Goal: Task Accomplishment & Management: Manage account settings

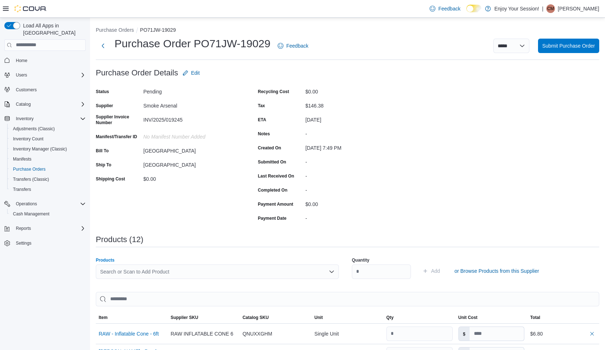
click at [174, 268] on div "Search or Scan to Add Product" at bounding box center [217, 271] width 243 height 14
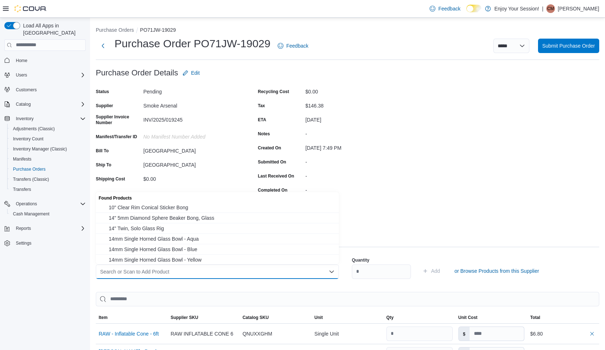
type input "*"
type input "**********"
click at [189, 205] on span "Blazy Susan - Cones - 98mm - Purple - 50pk" at bounding box center [222, 207] width 226 height 7
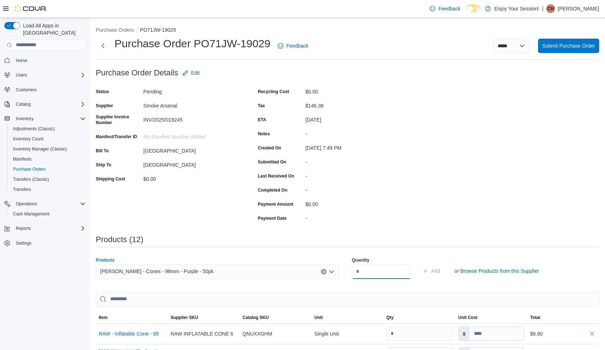
click at [381, 273] on input "number" at bounding box center [381, 271] width 59 height 14
type input "*"
click at [443, 270] on button "Add" at bounding box center [431, 270] width 23 height 14
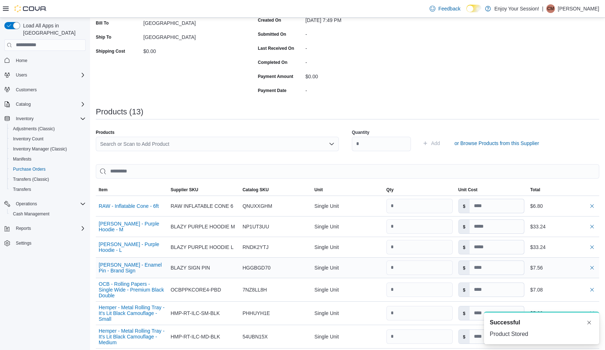
scroll to position [133, 0]
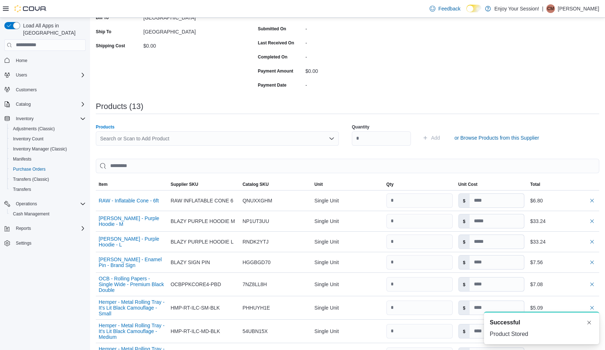
click at [179, 140] on div "Search or Scan to Add Product" at bounding box center [217, 138] width 243 height 14
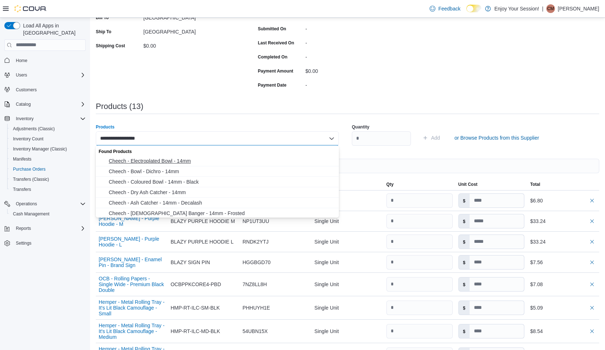
type input "**********"
click at [143, 160] on span "Cheech - Electroplated Bowl - 14mm" at bounding box center [222, 160] width 226 height 7
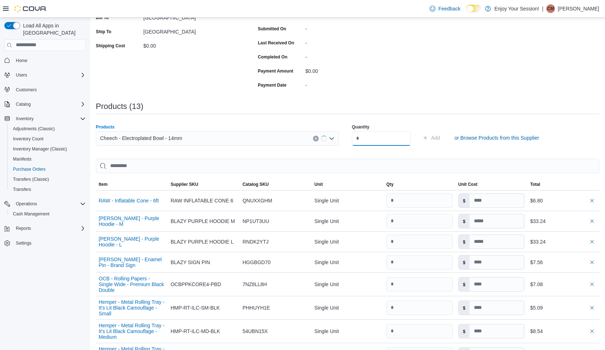
click at [374, 138] on input "number" at bounding box center [381, 138] width 59 height 14
type input "*"
click at [443, 137] on button "Add" at bounding box center [431, 137] width 23 height 14
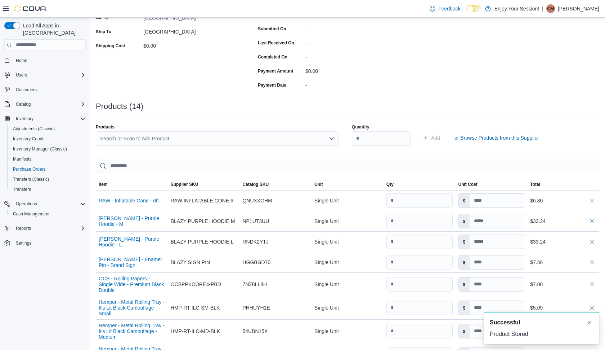
type input "*"
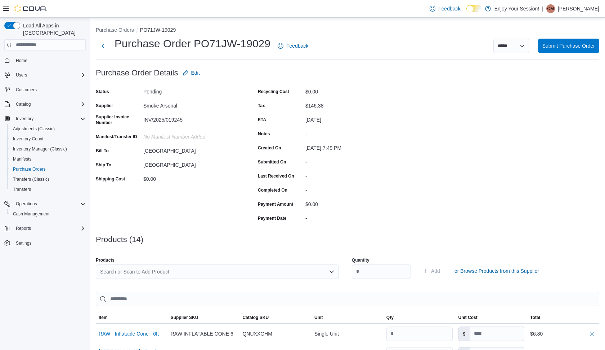
scroll to position [0, 0]
click at [154, 267] on div "Search or Scan to Add Product" at bounding box center [217, 271] width 243 height 14
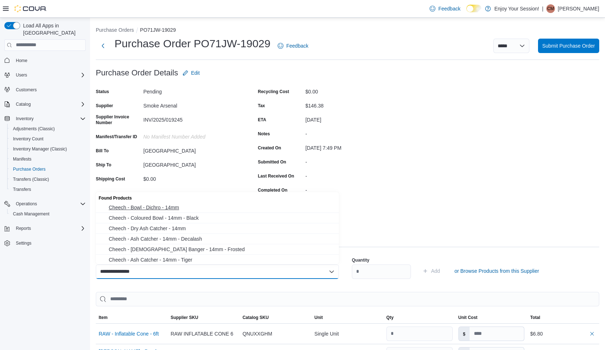
type input "**********"
click at [167, 208] on span "Cheech - Bowl - Dichro - 14mm" at bounding box center [222, 207] width 226 height 7
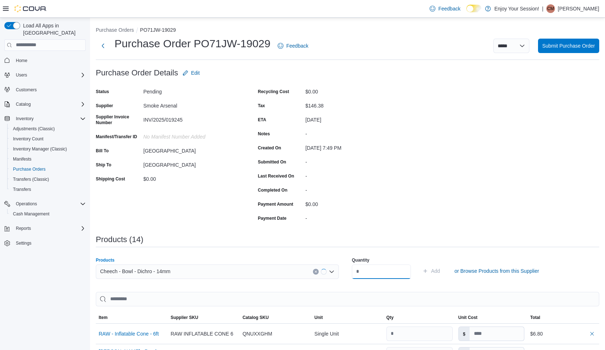
click at [361, 274] on input "number" at bounding box center [381, 271] width 59 height 14
type input "*"
click at [443, 270] on button "Add" at bounding box center [431, 270] width 23 height 14
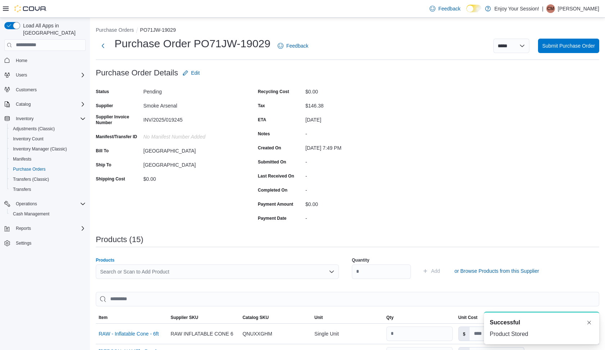
click at [276, 267] on div "Search or Scan to Add Product" at bounding box center [217, 271] width 243 height 14
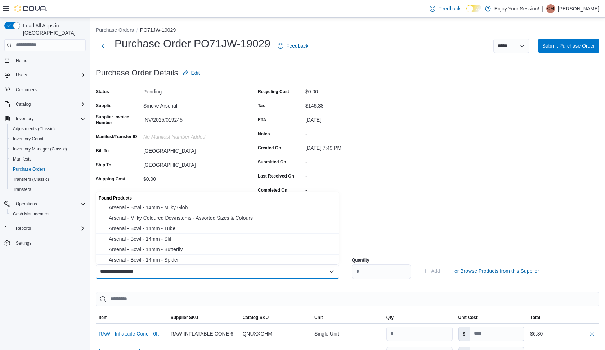
type input "**********"
click at [169, 207] on span "Arsenal - Bowl - 14mm - Milky Glob" at bounding box center [222, 207] width 226 height 7
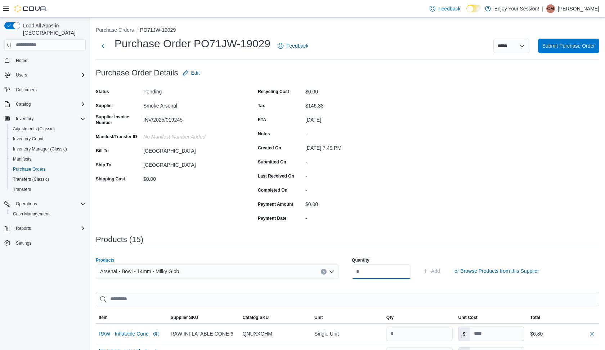
click at [364, 273] on input "number" at bounding box center [381, 271] width 59 height 14
type input "*"
click at [443, 270] on button "Add" at bounding box center [431, 270] width 23 height 14
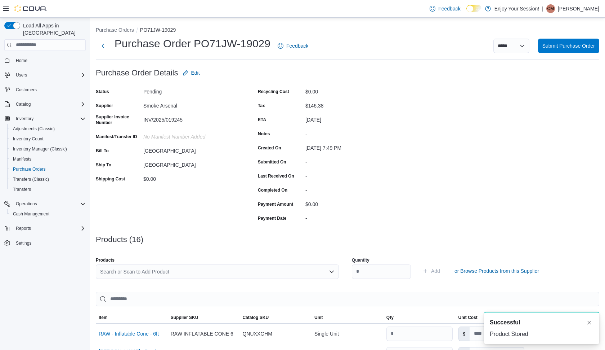
click at [270, 268] on div "Search or Scan to Add Product" at bounding box center [217, 271] width 243 height 14
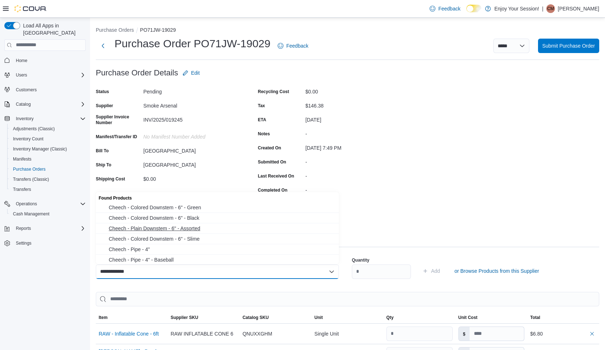
type input "**********"
click at [152, 227] on span "Cheech - Plain Downstem - 6" - Assorted" at bounding box center [222, 227] width 226 height 7
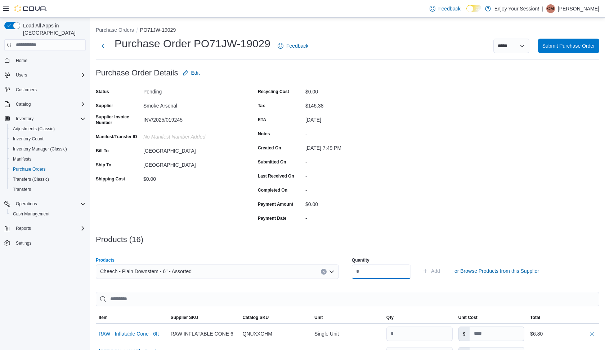
click at [379, 273] on input "number" at bounding box center [381, 271] width 59 height 14
type input "*"
click at [443, 270] on button "Add" at bounding box center [431, 270] width 23 height 14
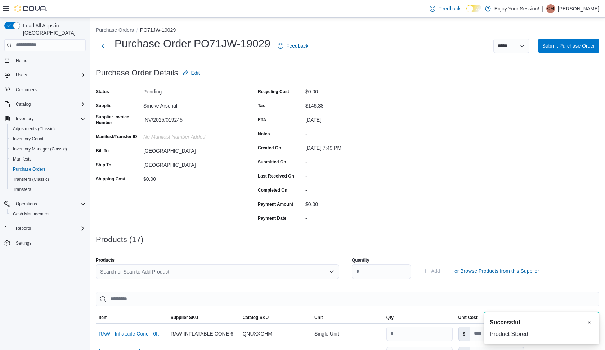
click at [304, 271] on div "Search or Scan to Add Product" at bounding box center [217, 271] width 243 height 14
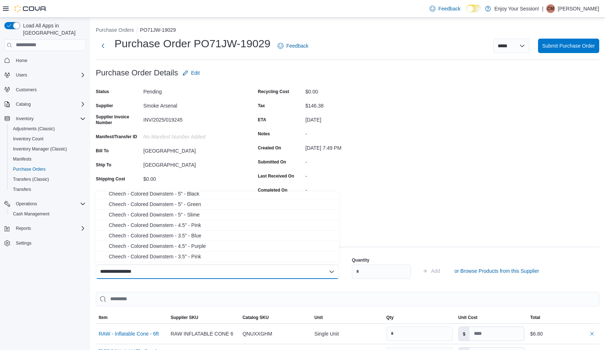
scroll to position [67, 0]
type input "**********"
click at [192, 243] on span "Cheech - Colored Downstem - 4.5" - Purple" at bounding box center [222, 244] width 226 height 7
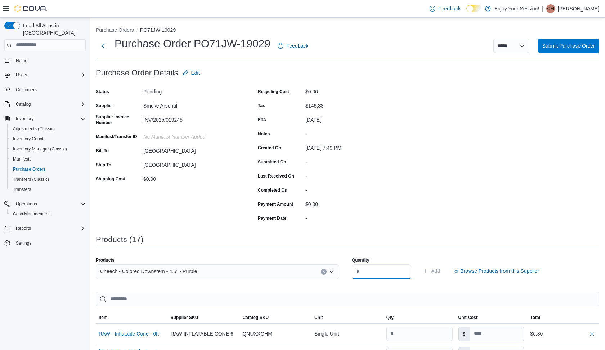
click at [384, 270] on input "number" at bounding box center [381, 271] width 59 height 14
type input "*"
click at [443, 270] on button "Add" at bounding box center [431, 270] width 23 height 14
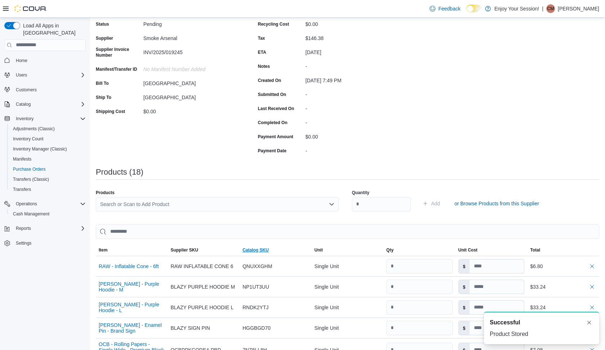
scroll to position [70, 0]
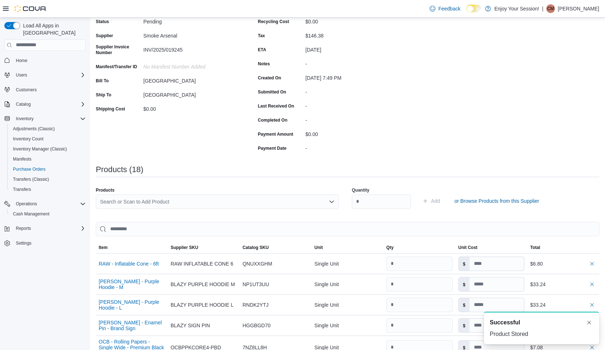
click at [228, 203] on div "Search or Scan to Add Product" at bounding box center [217, 201] width 243 height 14
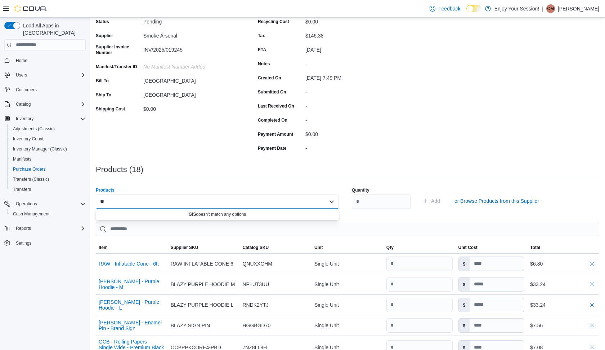
type input "*"
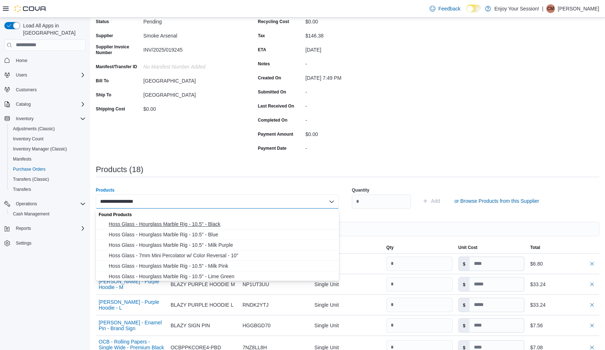
type input "**********"
click at [168, 224] on span "Hoss Glass - Hourglass Marble Rig - 10.5" - Black" at bounding box center [222, 223] width 226 height 7
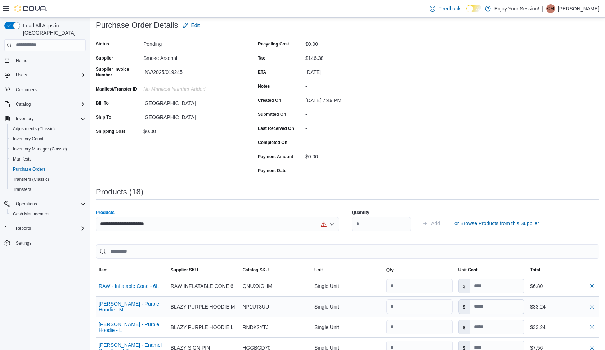
scroll to position [36, 0]
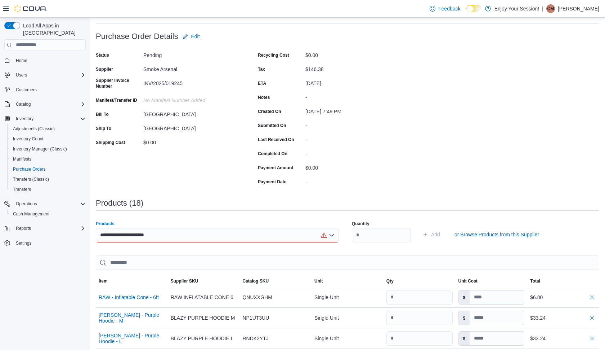
type input "**********"
click at [185, 234] on div "**********" at bounding box center [217, 235] width 243 height 14
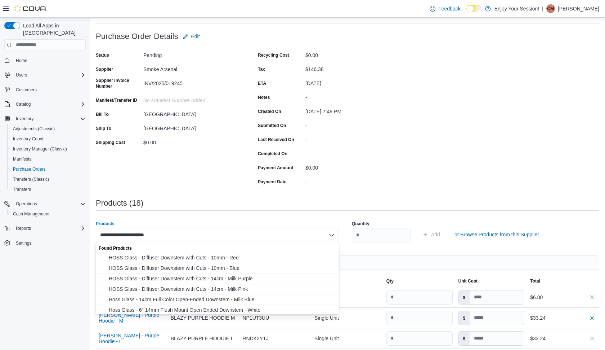
click at [197, 257] on span "HOSS Glass - Diffuser Downstem with Cuts - 10mm - Red" at bounding box center [222, 257] width 226 height 7
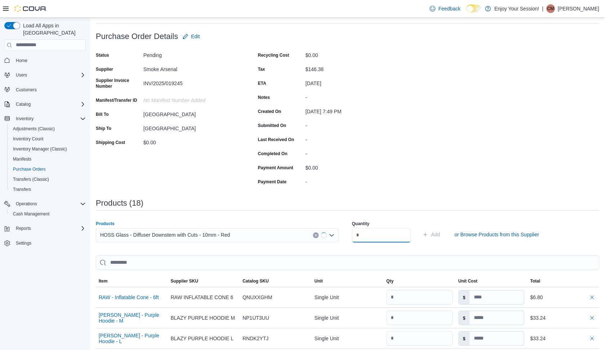
click at [373, 239] on input "number" at bounding box center [381, 235] width 59 height 14
type input "*"
click at [443, 234] on button "Add" at bounding box center [431, 234] width 23 height 14
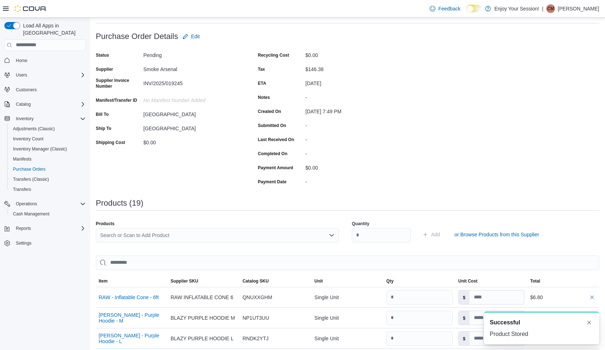
click at [201, 233] on div "Search or Scan to Add Product" at bounding box center [217, 235] width 243 height 14
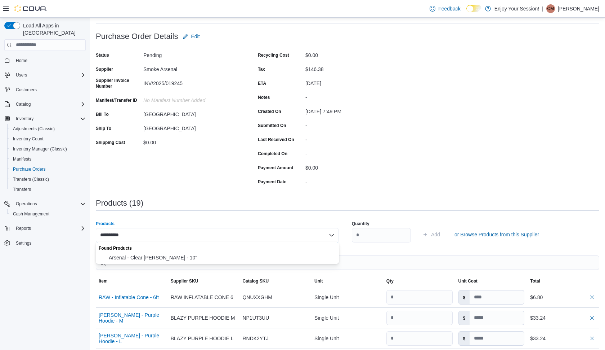
type input "**********"
click at [154, 256] on span "Arsenal - Clear Kitty Beaker - 10"" at bounding box center [222, 257] width 226 height 7
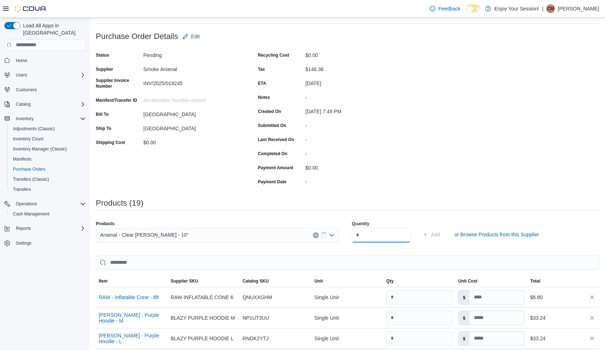
click at [382, 239] on input "number" at bounding box center [381, 235] width 59 height 14
type input "*"
click at [443, 234] on button "Add" at bounding box center [431, 234] width 23 height 14
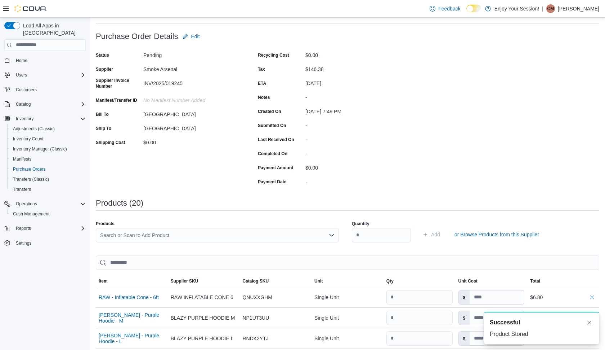
click at [252, 235] on div "Search or Scan to Add Product" at bounding box center [217, 235] width 243 height 14
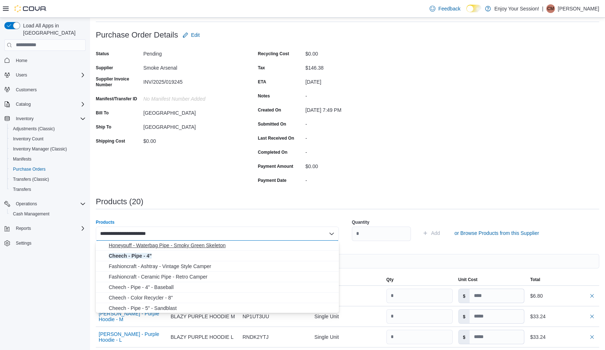
scroll to position [95, 0]
click at [137, 234] on input "**********" at bounding box center [141, 233] width 83 height 9
click at [194, 233] on div "**********" at bounding box center [217, 233] width 243 height 14
click at [189, 234] on div "**********" at bounding box center [217, 233] width 243 height 14
click at [184, 234] on input "**********" at bounding box center [143, 233] width 86 height 9
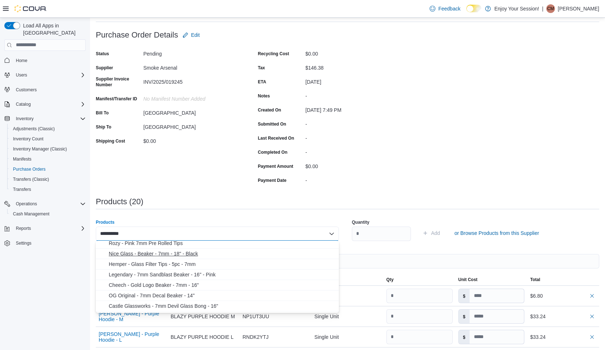
scroll to position [56, 0]
type input "**********"
click at [182, 282] on span "Cheech - Gold Logo Beaker - 7mm - 16"" at bounding box center [222, 283] width 226 height 7
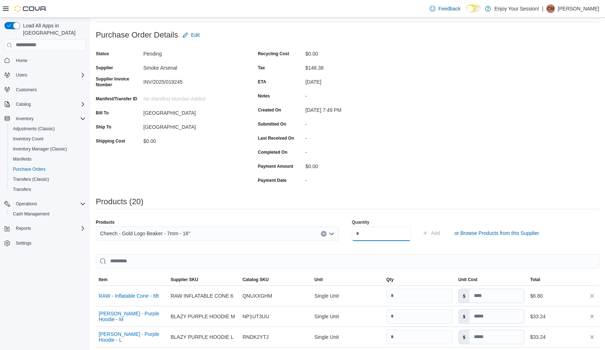
click at [371, 232] on input "number" at bounding box center [381, 233] width 59 height 14
type input "*"
click at [443, 232] on button "Add" at bounding box center [431, 233] width 23 height 14
click at [185, 235] on div "Search or Scan to Add Product" at bounding box center [217, 233] width 243 height 14
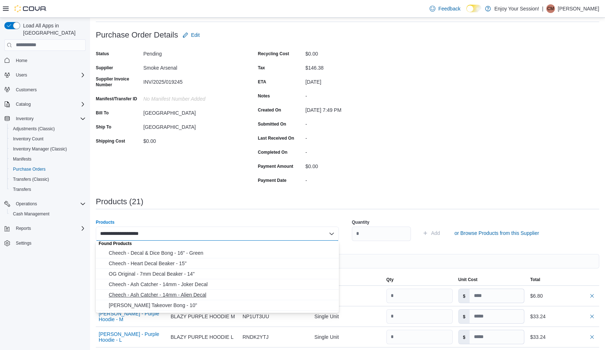
scroll to position [0, 0]
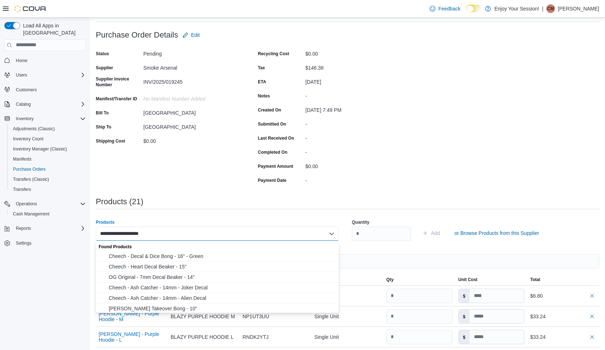
click at [185, 232] on div "**********" at bounding box center [217, 233] width 243 height 14
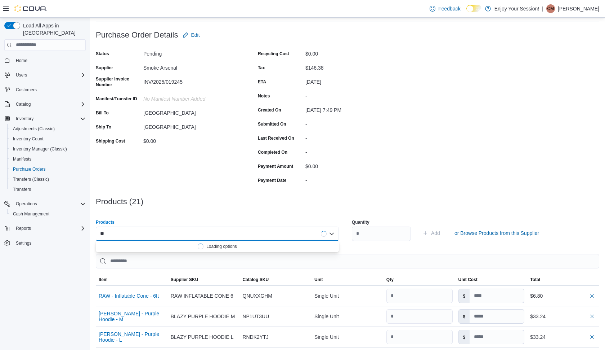
type input "*"
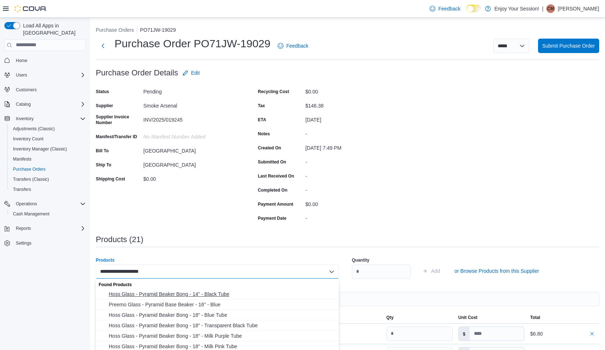
type input "**********"
click at [206, 294] on span "Hoss Glass - Pyramid Beaker Bong - 14" - Black Tube" at bounding box center [222, 293] width 226 height 7
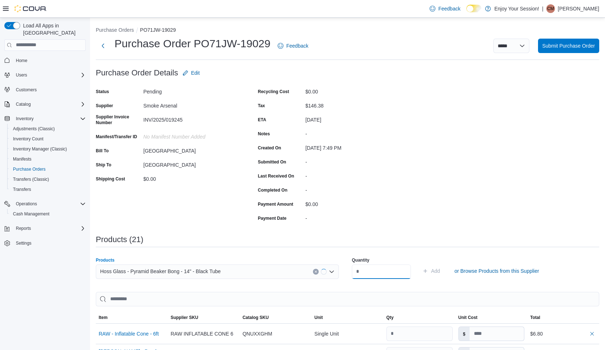
click at [365, 270] on input "number" at bounding box center [381, 271] width 59 height 14
type input "*"
click at [443, 270] on button "Add" at bounding box center [431, 270] width 23 height 14
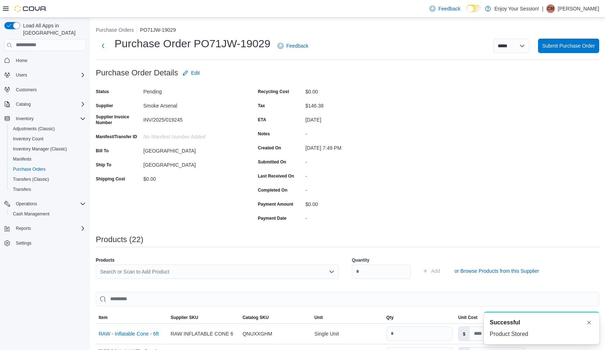
click at [242, 274] on div "Search or Scan to Add Product" at bounding box center [217, 271] width 243 height 14
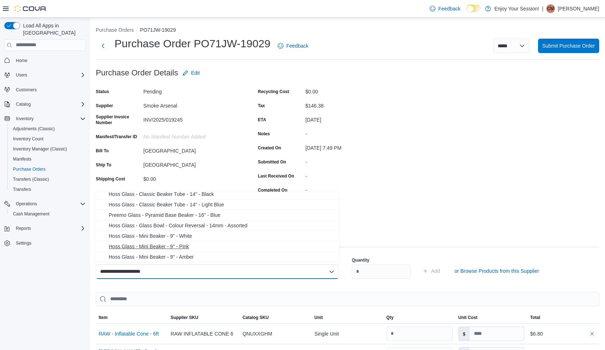
scroll to position [66, 0]
type input "**********"
click at [162, 245] on span "Hoss Glass - Mini Beaker - 9" - Pink" at bounding box center [222, 245] width 226 height 7
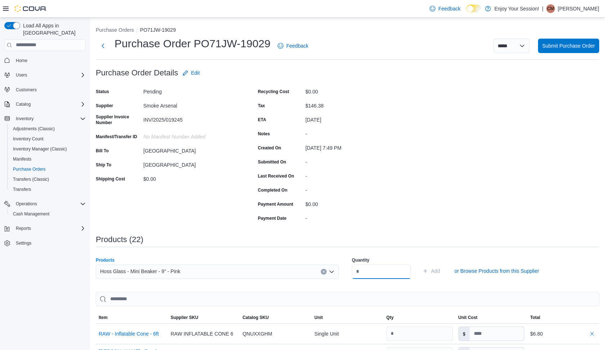
click at [364, 270] on input "number" at bounding box center [381, 271] width 59 height 14
type input "*"
click at [443, 270] on button "Add" at bounding box center [431, 270] width 23 height 14
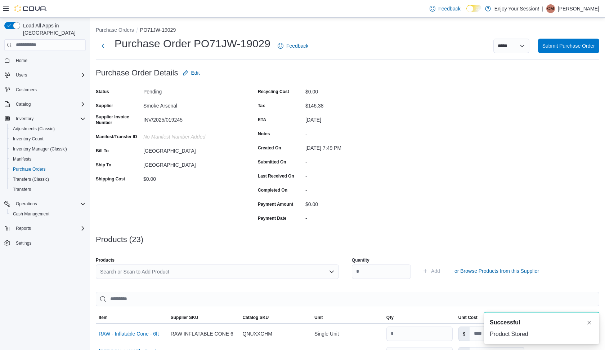
type input "*"
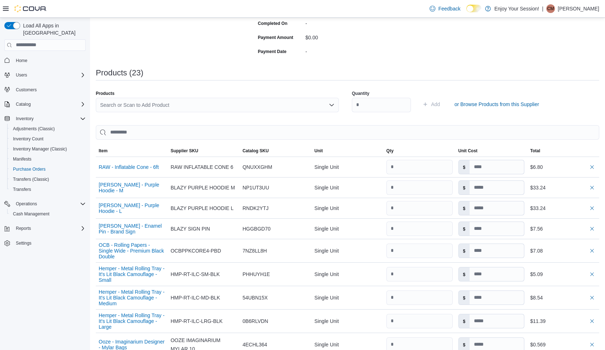
scroll to position [160, 0]
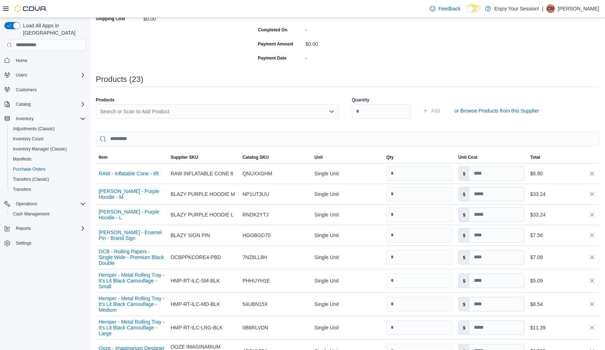
click at [209, 111] on div "Search or Scan to Add Product" at bounding box center [217, 111] width 243 height 14
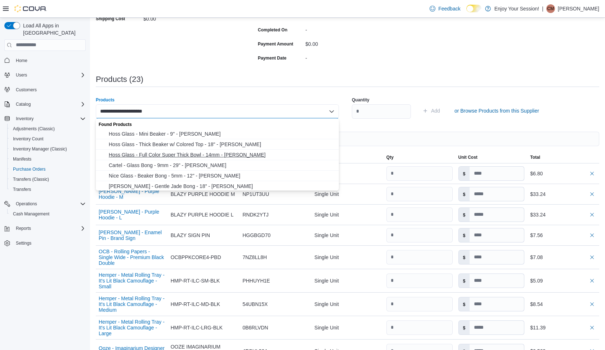
type input "**********"
click at [157, 155] on span "Hoss Glass - Full Color Super Thick Bowl - 14mm - Jade Green" at bounding box center [222, 154] width 226 height 7
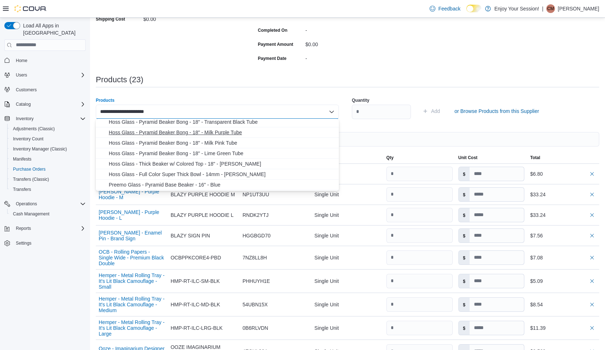
scroll to position [36, 0]
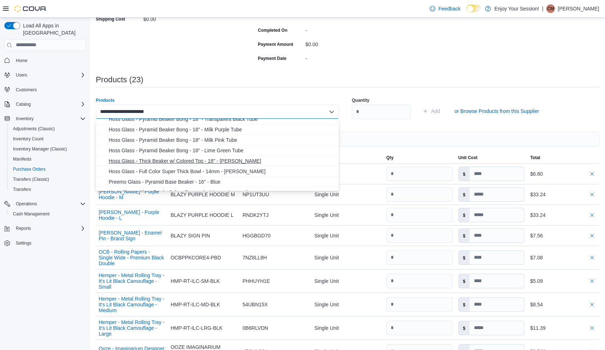
type input "**********"
click at [192, 163] on span "Hoss Glass - Thick Beaker w/ Colored Top - 18" - Jade Green" at bounding box center [222, 160] width 226 height 7
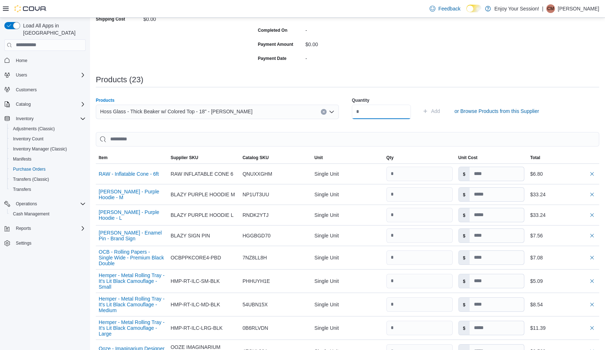
click at [386, 112] on input "number" at bounding box center [381, 111] width 59 height 14
type input "*"
click at [443, 110] on button "Add" at bounding box center [431, 111] width 23 height 14
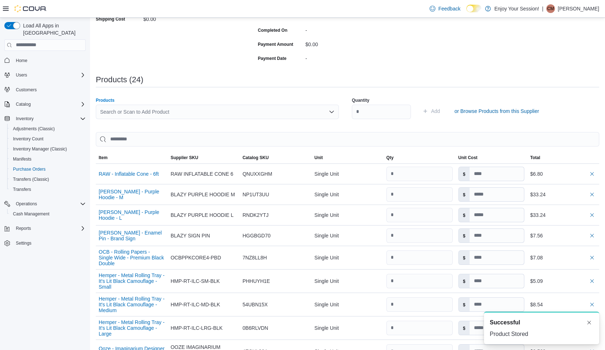
click at [299, 111] on div "Search or Scan to Add Product" at bounding box center [217, 111] width 243 height 14
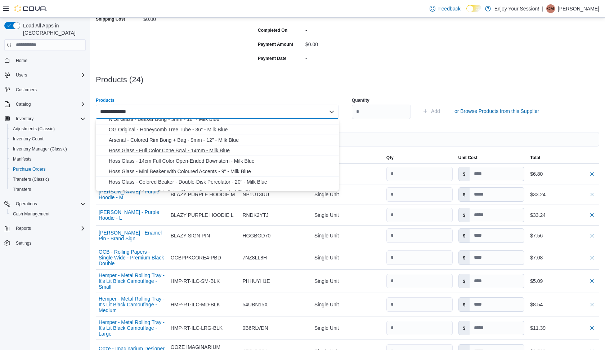
scroll to position [26, 0]
type input "**********"
click at [200, 160] on span "Hoss Glass - 14cm Full Color Open-Ended Downstem - Milk Blue" at bounding box center [222, 159] width 226 height 7
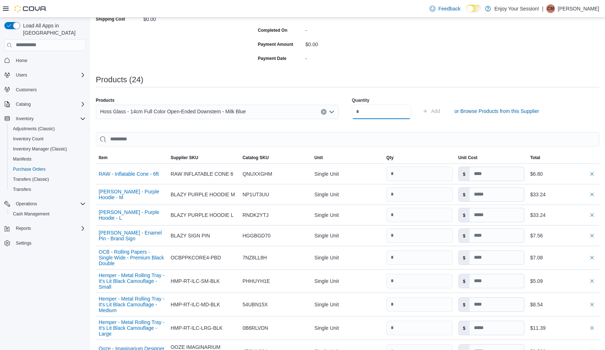
click at [359, 111] on input "number" at bounding box center [381, 111] width 59 height 14
type input "*"
click at [443, 110] on button "Add" at bounding box center [431, 111] width 23 height 14
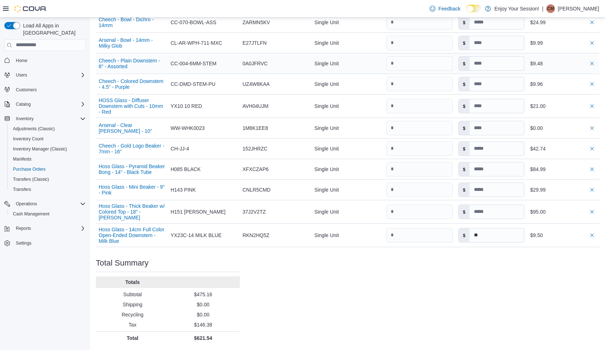
type input "*"
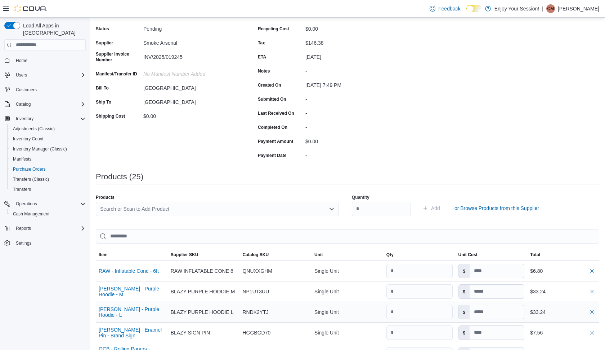
scroll to position [26, 0]
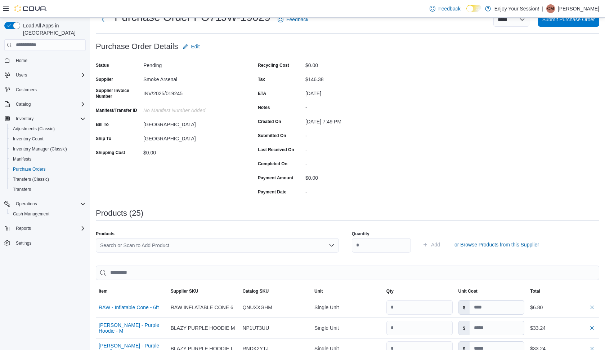
click at [135, 246] on div "Search or Scan to Add Product" at bounding box center [217, 245] width 243 height 14
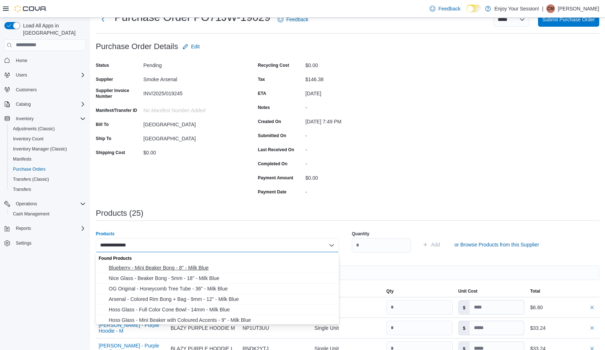
scroll to position [0, 0]
type input "**********"
click at [210, 320] on span "Hoss Glass - Mini Beaker with Coloured Accents - 9" - Milk Blue" at bounding box center [222, 319] width 226 height 7
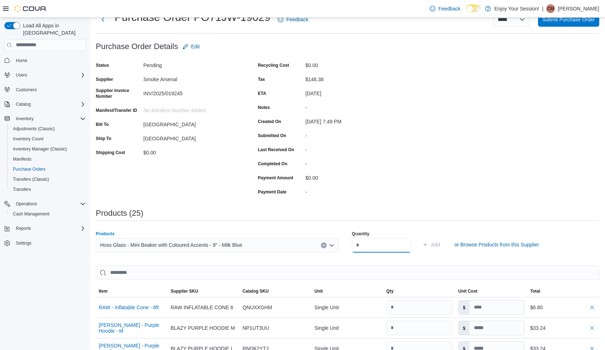
click at [373, 245] on input "number" at bounding box center [381, 245] width 59 height 14
type input "*"
click at [443, 244] on button "Add" at bounding box center [431, 244] width 23 height 14
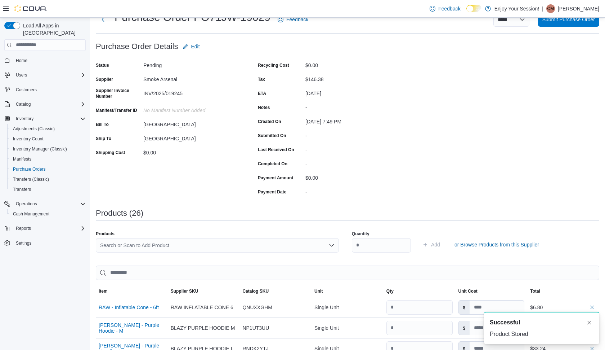
click at [247, 244] on div "Search or Scan to Add Product" at bounding box center [217, 245] width 243 height 14
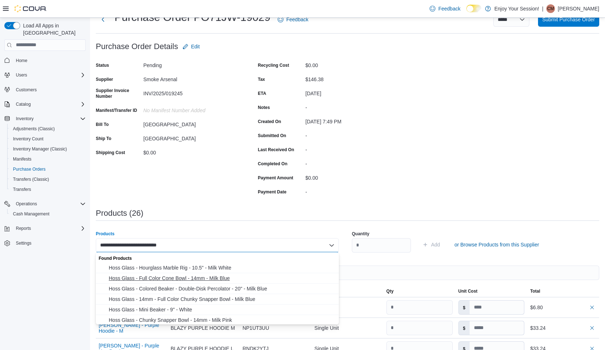
type input "**********"
click at [191, 278] on span "Hoss Glass - Full Color Cone Bowl - 14mm - Milk Blue" at bounding box center [222, 277] width 226 height 7
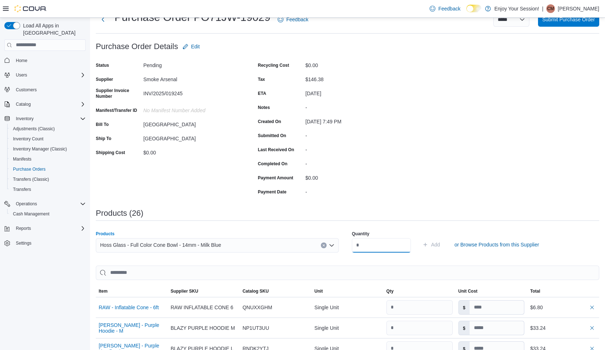
click at [378, 247] on input "number" at bounding box center [381, 245] width 59 height 14
click at [243, 241] on div "Hoss Glass - Full Color Cone Bowl - 14mm - Milk Blue" at bounding box center [217, 245] width 243 height 14
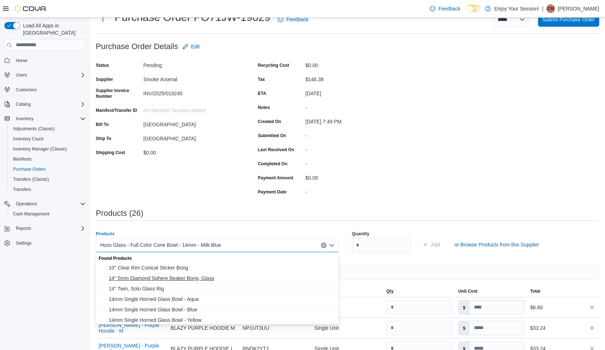
click at [170, 278] on span "14" 5mm Diamond Sphere Beaker Bong, Glass" at bounding box center [222, 277] width 226 height 7
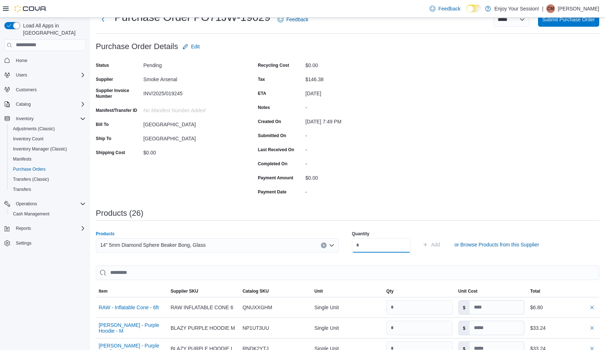
click at [361, 248] on input "number" at bounding box center [381, 245] width 59 height 14
type input "*"
click at [443, 244] on button "Add" at bounding box center [431, 244] width 23 height 14
click at [382, 246] on input "*" at bounding box center [381, 245] width 59 height 14
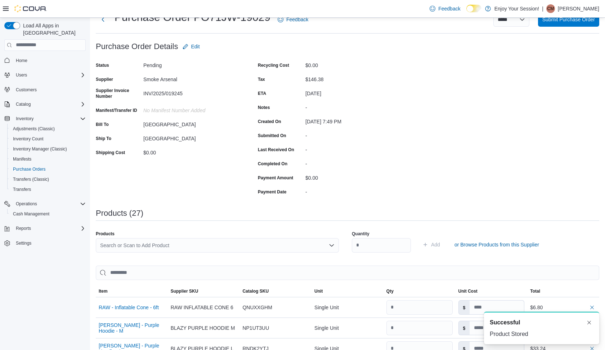
click at [208, 244] on div "Search or Scan to Add Product" at bounding box center [217, 245] width 243 height 14
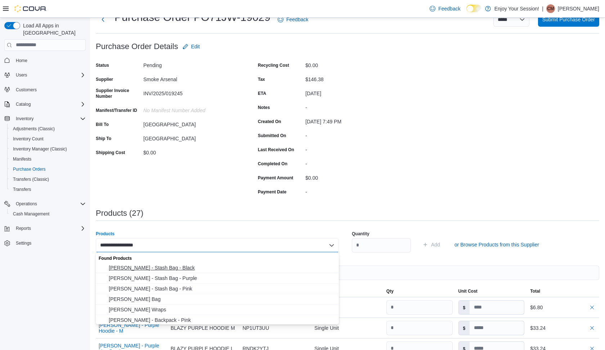
type input "**********"
click at [160, 268] on span "Blazy Susan - Stash Bag - Black" at bounding box center [222, 267] width 226 height 7
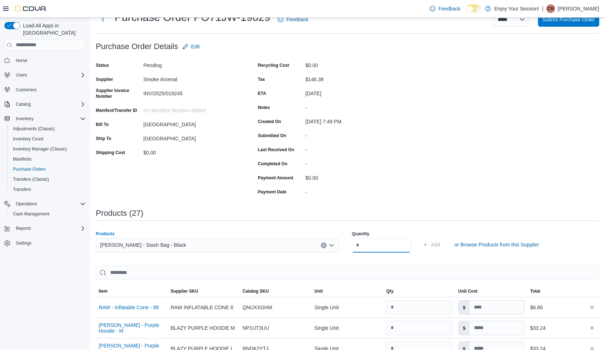
click at [362, 243] on input "number" at bounding box center [381, 245] width 59 height 14
type input "*"
click at [443, 244] on button "Add" at bounding box center [431, 244] width 23 height 14
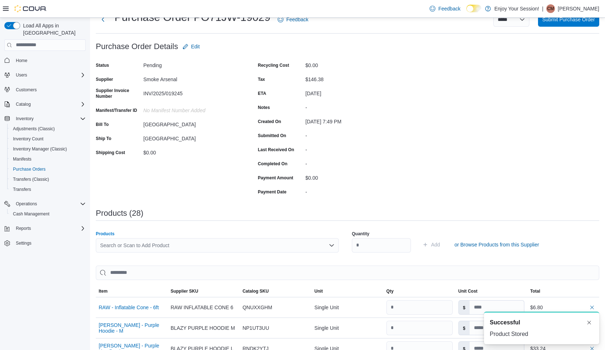
click at [263, 245] on div "Search or Scan to Add Product" at bounding box center [217, 245] width 243 height 14
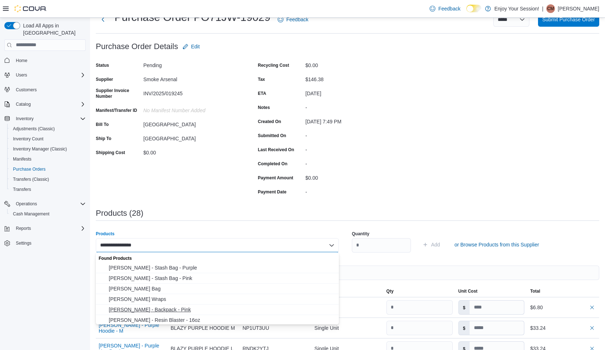
type input "**********"
click at [163, 311] on span "Blazy Susan - Backpack - Pink" at bounding box center [222, 309] width 226 height 7
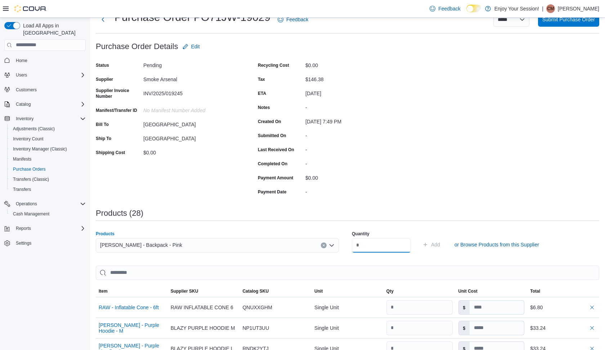
click at [358, 246] on input "number" at bounding box center [381, 245] width 59 height 14
type input "*"
click at [203, 244] on div "Blazy Susan - Backpack - Pink" at bounding box center [217, 245] width 243 height 14
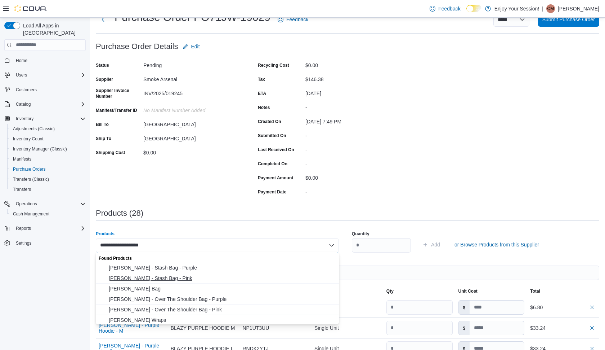
type input "**********"
click at [170, 278] on span "Blazy Susan - Stash Bag - Pink" at bounding box center [222, 277] width 226 height 7
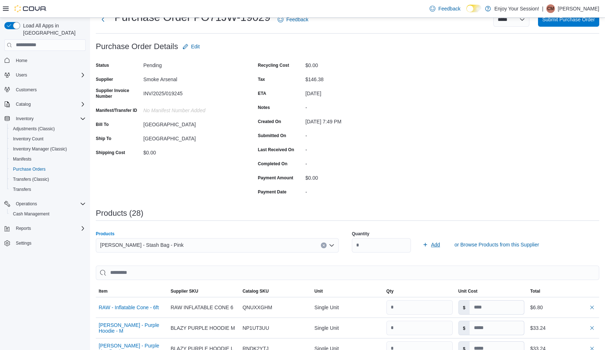
click at [440, 244] on span "Add" at bounding box center [435, 244] width 9 height 7
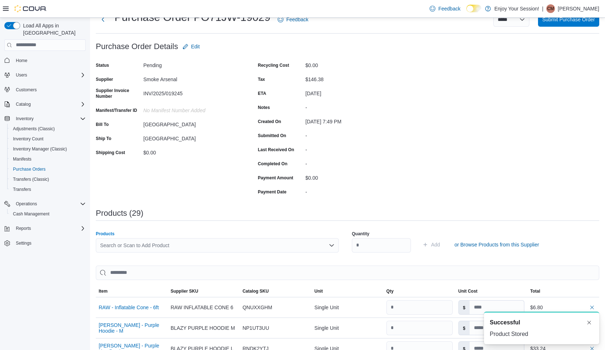
click at [238, 244] on div "Search or Scan to Add Product" at bounding box center [217, 245] width 243 height 14
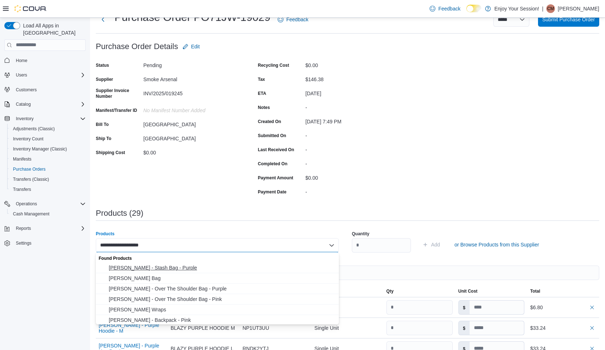
type input "**********"
click at [176, 268] on span "Blazy Susan - Stash Bag - Purple" at bounding box center [222, 267] width 226 height 7
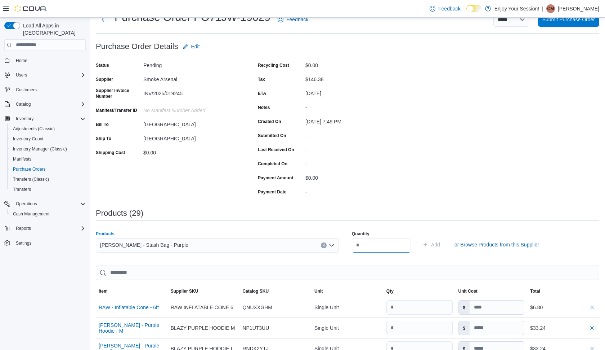
click at [367, 248] on input "number" at bounding box center [381, 245] width 59 height 14
type input "*"
click at [443, 244] on button "Add" at bounding box center [431, 244] width 23 height 14
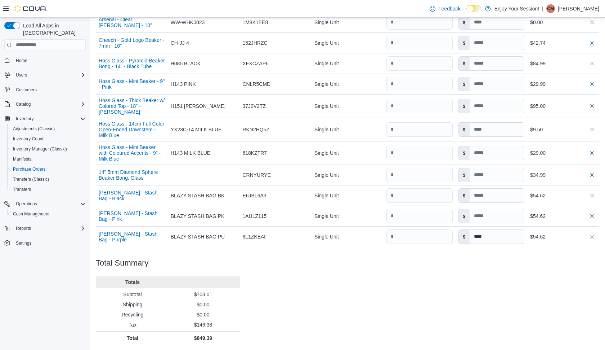
type input "*****"
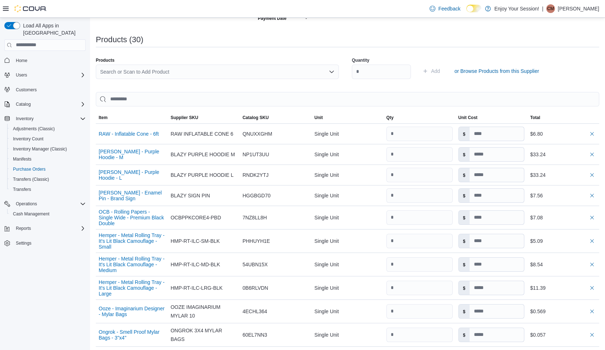
scroll to position [194, 0]
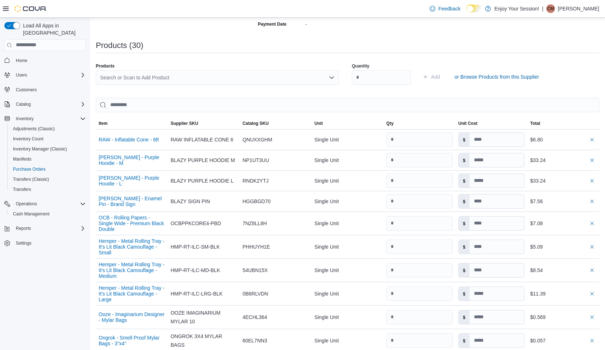
click at [235, 75] on div "Search or Scan to Add Product" at bounding box center [217, 77] width 243 height 14
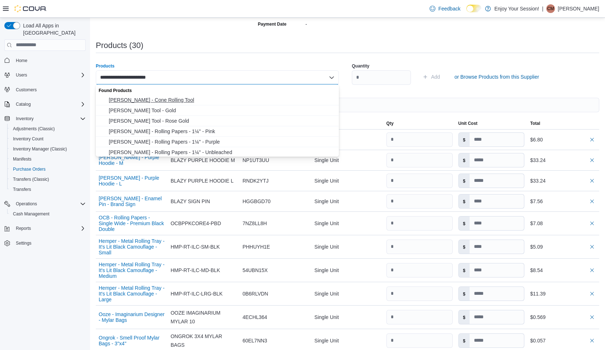
scroll to position [0, 0]
type input "**********"
click at [168, 100] on span "Blazy Susan - Cone Rolling Tool" at bounding box center [222, 99] width 226 height 7
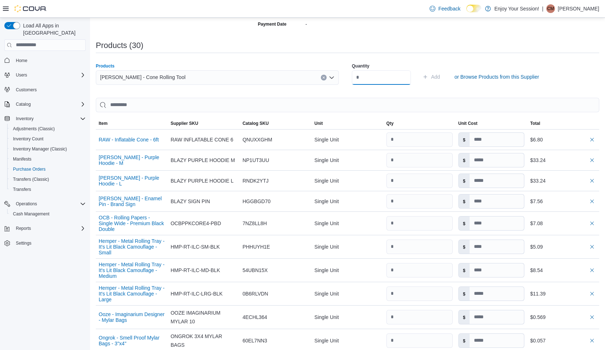
click at [370, 77] on input "number" at bounding box center [381, 77] width 59 height 14
type input "*"
click at [443, 76] on button "Add" at bounding box center [431, 77] width 23 height 14
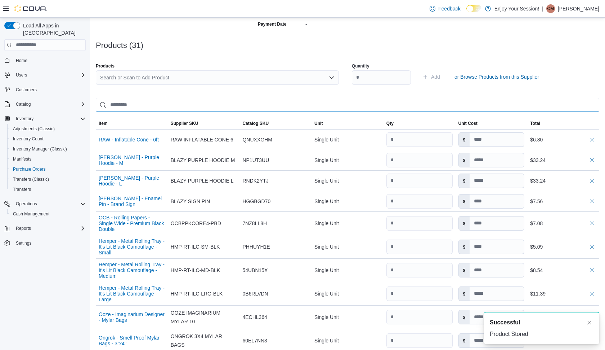
click at [263, 98] on input "search" at bounding box center [348, 105] width 504 height 14
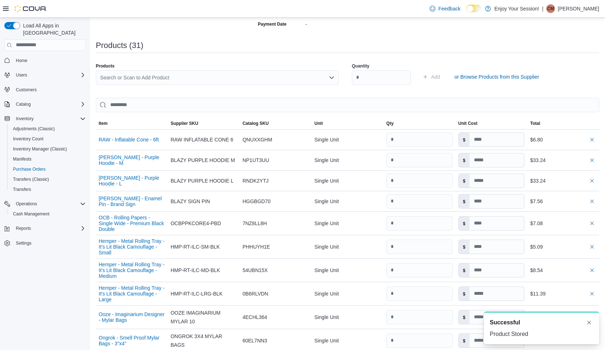
click at [249, 76] on div "Search or Scan to Add Product" at bounding box center [217, 77] width 243 height 14
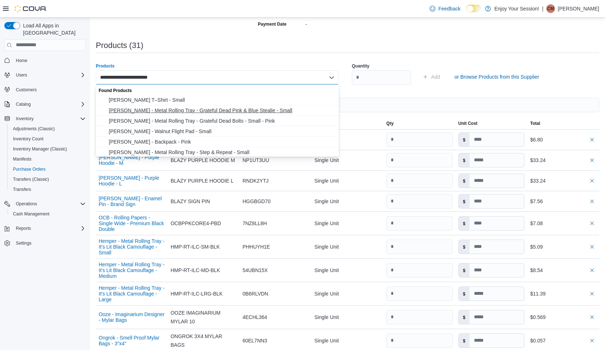
type input "**********"
click at [182, 112] on span "Blazy Susan - Metal Rolling Tray - Grateful Dead Pink & Blue Stealie - Small" at bounding box center [222, 110] width 226 height 7
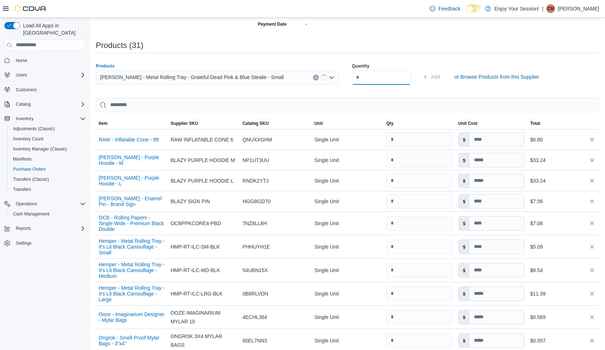
click at [366, 80] on input "number" at bounding box center [381, 77] width 59 height 14
type input "*"
click at [443, 76] on button "Add" at bounding box center [431, 77] width 23 height 14
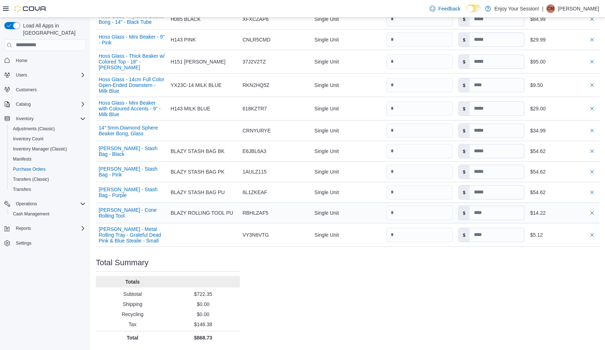
scroll to position [771, 0]
click at [398, 239] on input "number" at bounding box center [420, 235] width 66 height 14
type input "*"
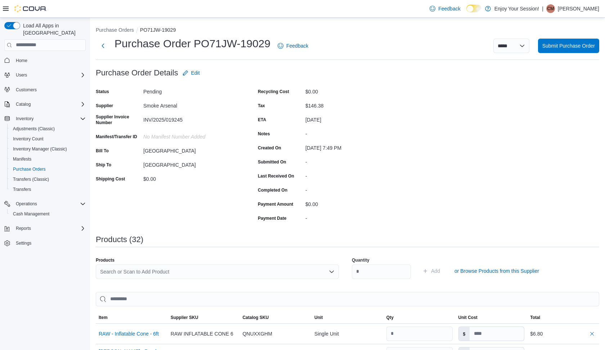
scroll to position [0, 0]
click at [558, 48] on span "Submit Purchase Order" at bounding box center [569, 45] width 53 height 7
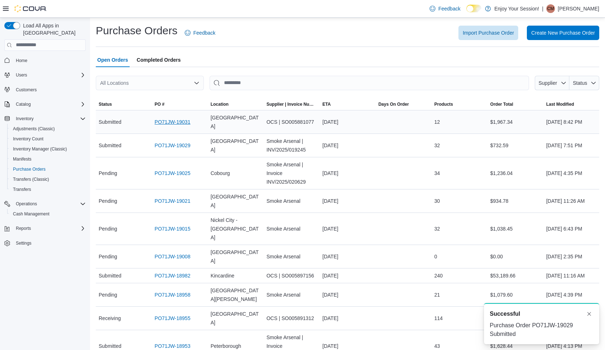
click at [182, 117] on link "PO71JW-19031" at bounding box center [173, 121] width 36 height 9
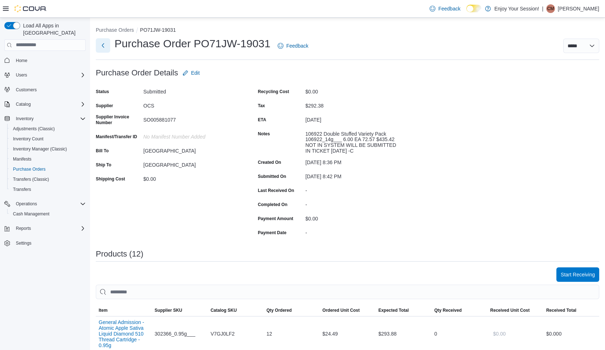
click at [103, 49] on button "Next" at bounding box center [103, 45] width 14 height 14
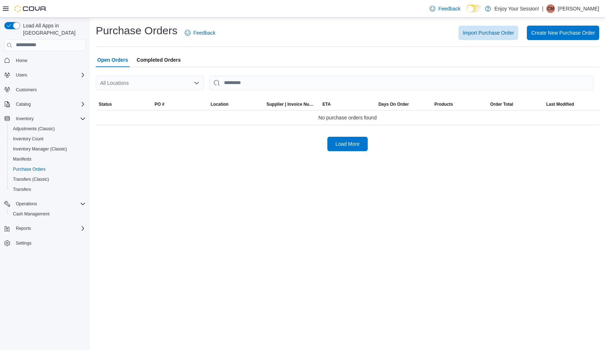
click at [156, 84] on div "All Locations" at bounding box center [150, 83] width 108 height 14
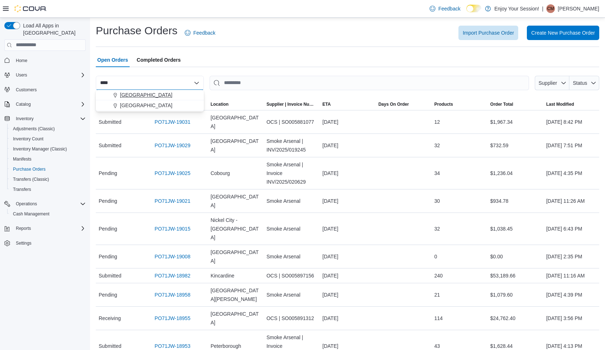
type input "****"
click at [121, 96] on span "[GEOGRAPHIC_DATA]" at bounding box center [146, 94] width 53 height 7
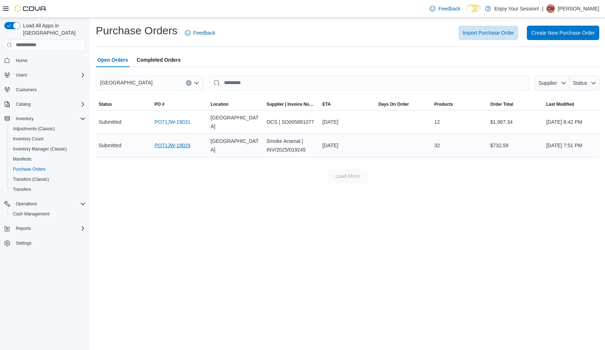
click at [169, 141] on link "PO71JW-19029" at bounding box center [173, 145] width 36 height 9
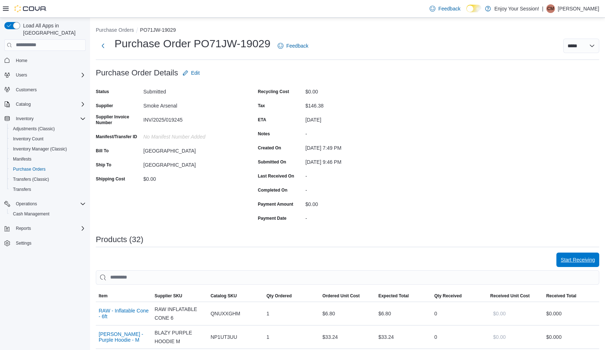
click at [575, 260] on span "Start Receiving" at bounding box center [578, 259] width 34 height 7
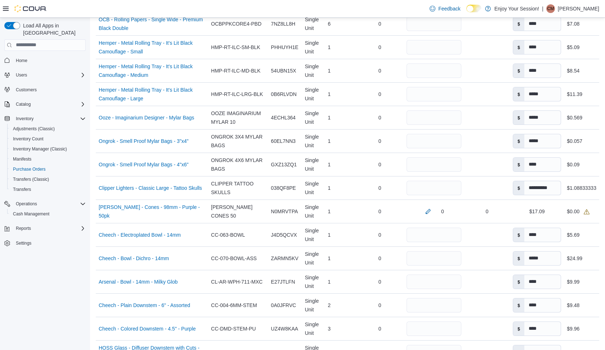
scroll to position [316, 0]
click at [433, 210] on button "button" at bounding box center [428, 210] width 9 height 9
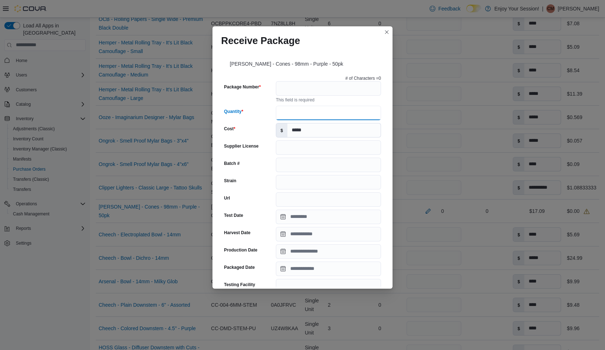
click at [299, 106] on input "Quantity" at bounding box center [328, 113] width 105 height 14
type input "*"
click at [323, 88] on input "Package Number" at bounding box center [328, 88] width 105 height 14
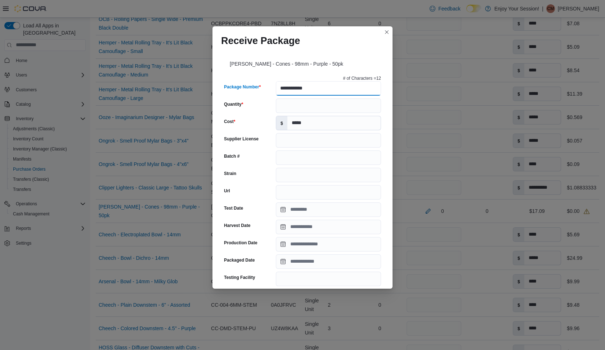
type input "**********"
click at [384, 187] on div "**********" at bounding box center [303, 168] width 180 height 239
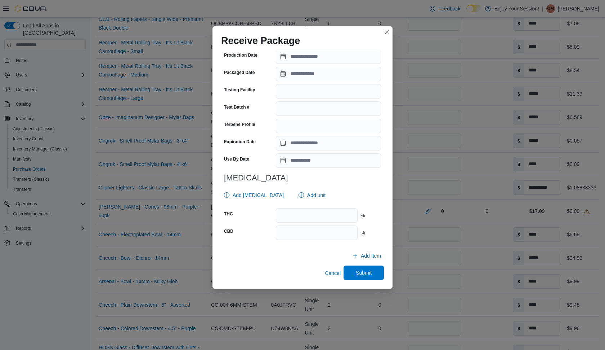
scroll to position [187, 0]
click at [361, 276] on span "Submit" at bounding box center [364, 273] width 32 height 14
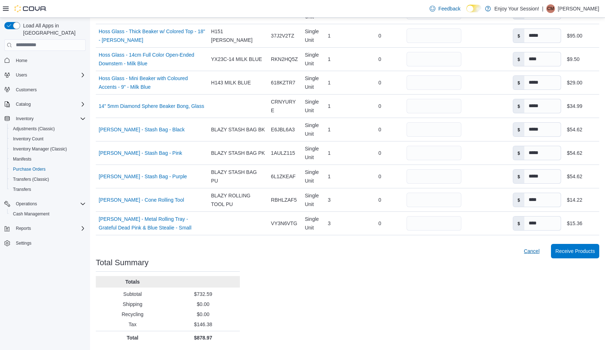
scroll to position [748, 0]
click at [565, 248] on span "Receive Products" at bounding box center [576, 250] width 40 height 7
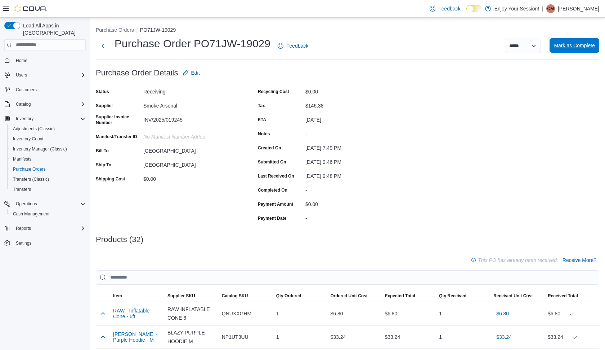
click at [572, 44] on span "Mark as Complete" at bounding box center [574, 45] width 41 height 7
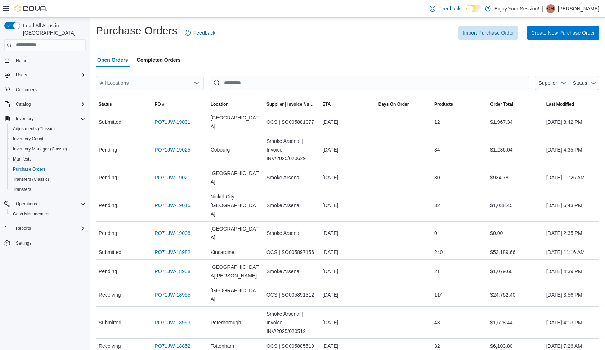
click at [175, 85] on div "All Locations" at bounding box center [150, 83] width 108 height 14
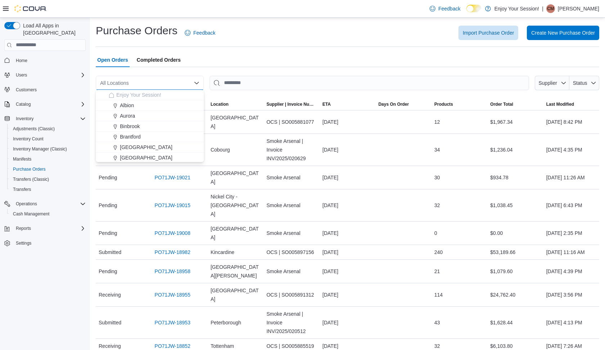
type input "*"
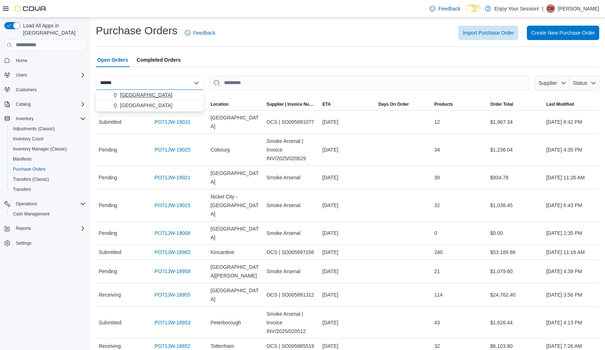
type input "******"
click at [132, 95] on span "[GEOGRAPHIC_DATA]" at bounding box center [146, 94] width 53 height 7
